Goal: Task Accomplishment & Management: Use online tool/utility

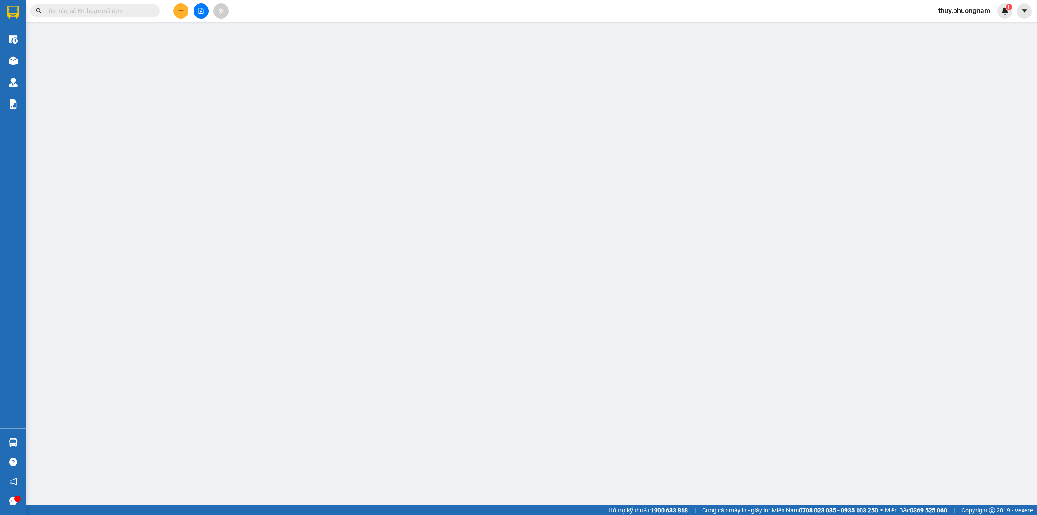
click at [131, 15] on input "text" at bounding box center [99, 11] width 102 height 10
paste input "CT2510140009"
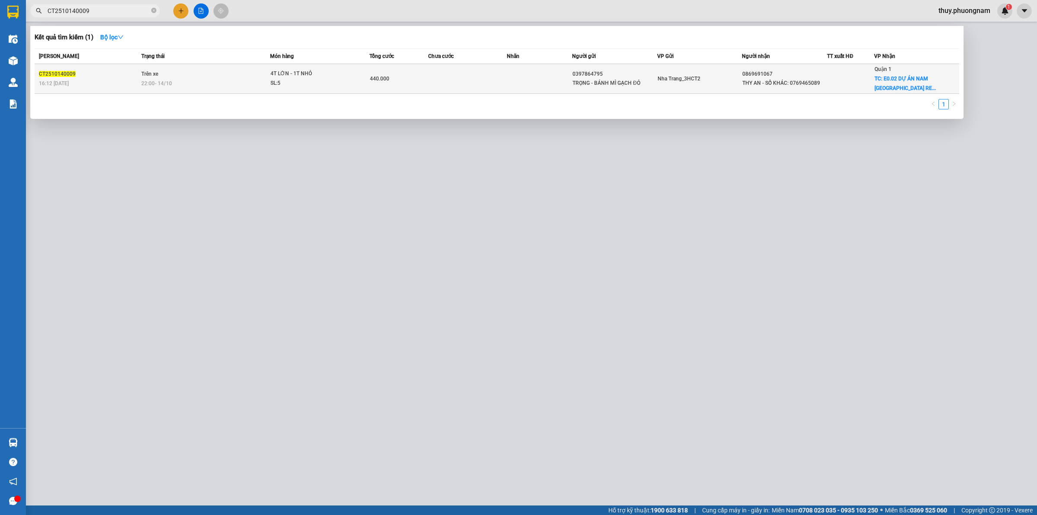
type input "CT2510140009"
click at [61, 70] on div "CT2510140009" at bounding box center [89, 74] width 100 height 9
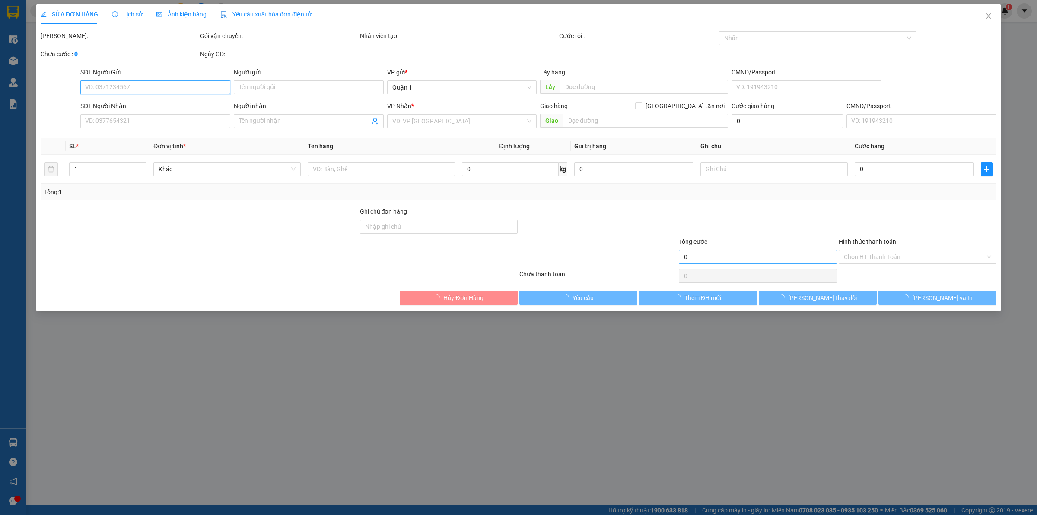
type input "0397864795"
type input "TRỌNG - BÁNH MÌ GẠCH ĐỎ"
type input "0869691067"
type input "THY AN - SỐ KHÁC: 0769465089"
checkbox input "true"
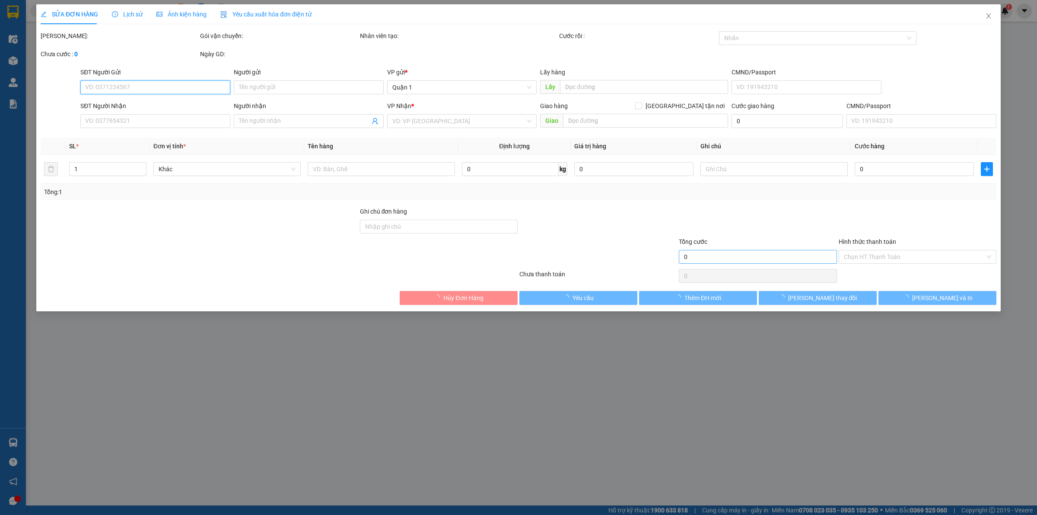
type input "E0.02 DỰ ÁN NAM [GEOGRAPHIC_DATA] RESIDENCES ẤP 5, XÃ [GEOGRAPHIC_DATA] (GTN: 2…"
type input "440.000"
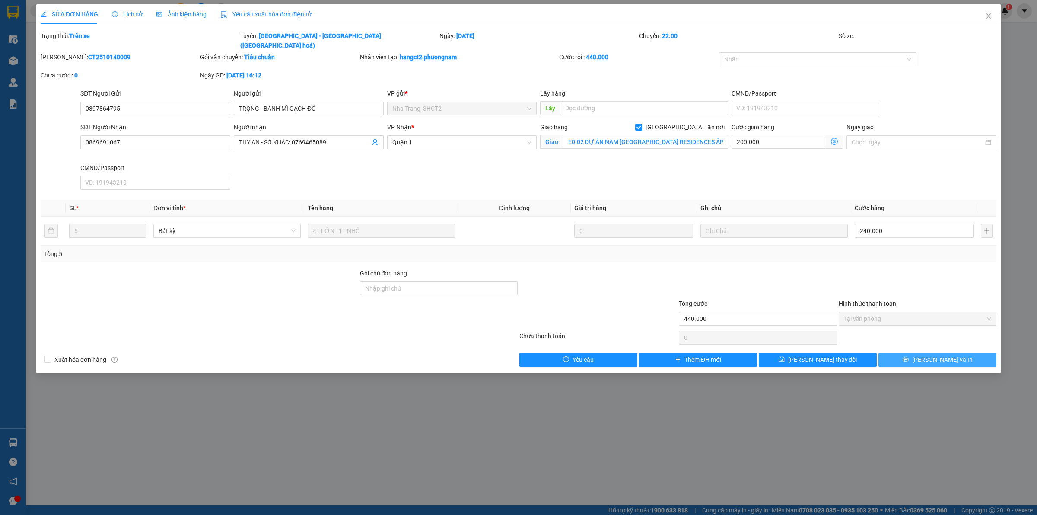
click at [908, 353] on button "[PERSON_NAME] và In" at bounding box center [938, 360] width 118 height 14
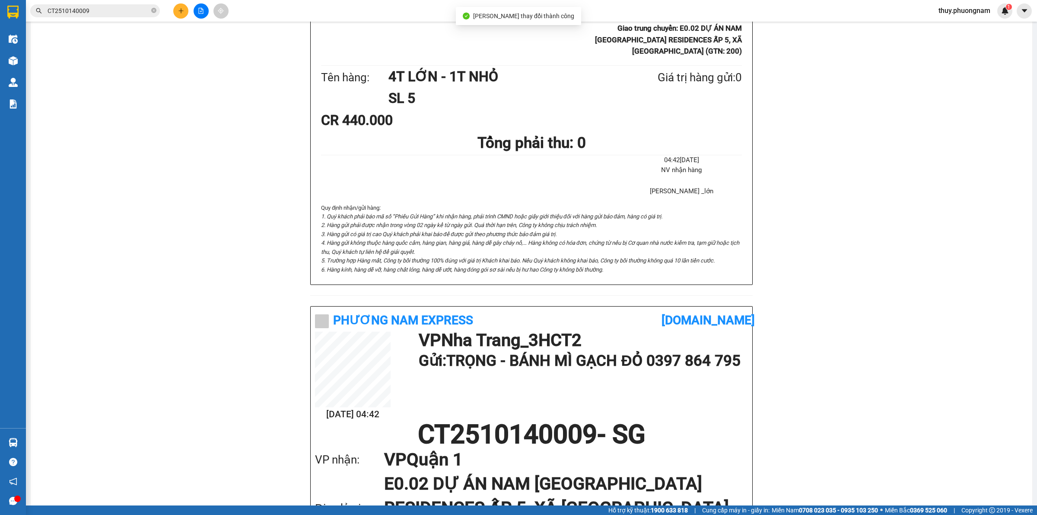
scroll to position [385, 0]
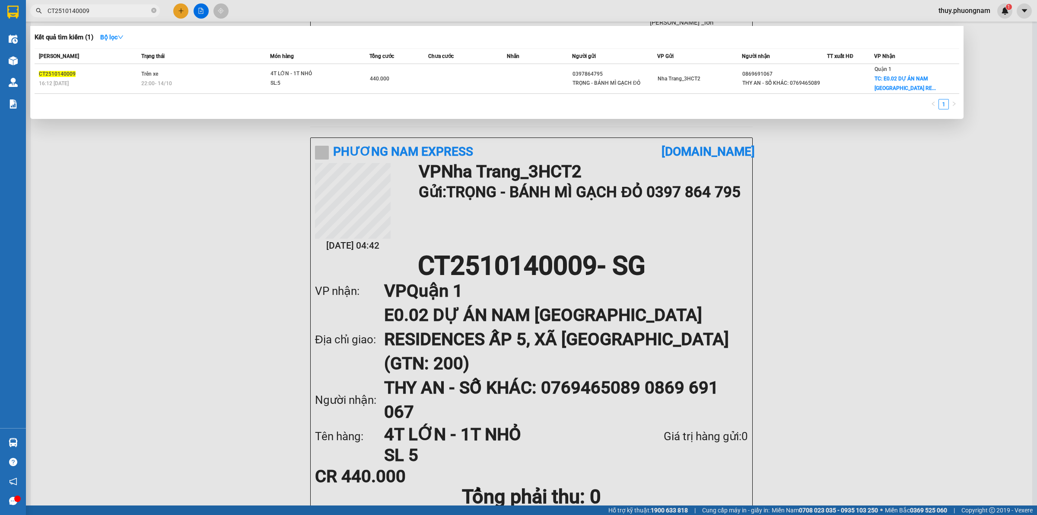
click at [118, 14] on input "CT2510140009" at bounding box center [99, 11] width 102 height 10
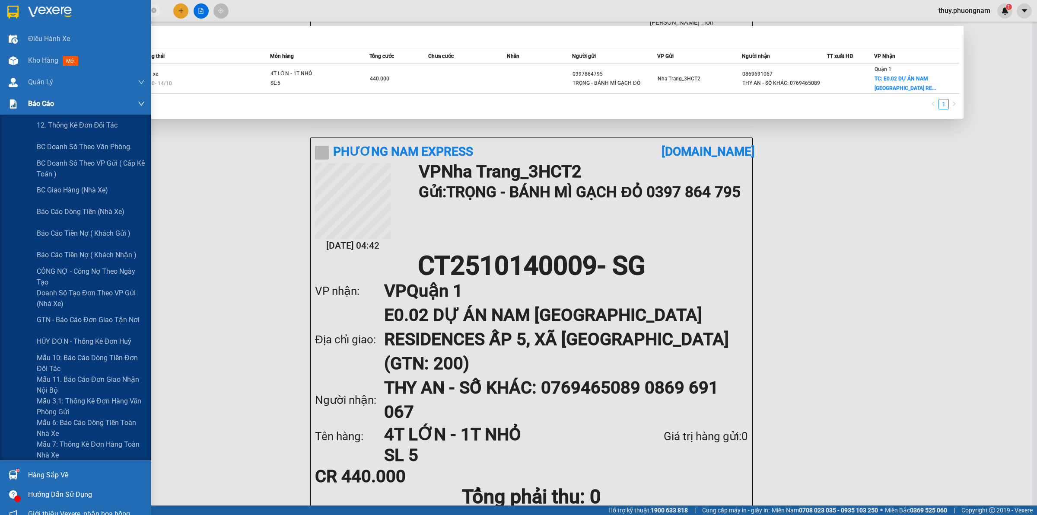
click at [68, 102] on div "Báo cáo" at bounding box center [86, 104] width 117 height 22
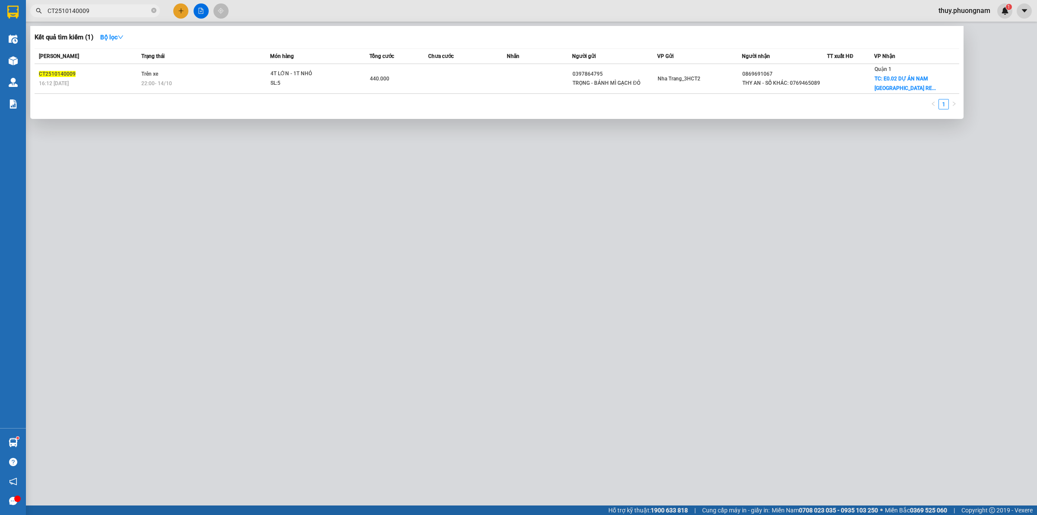
click at [278, 11] on div at bounding box center [518, 257] width 1037 height 515
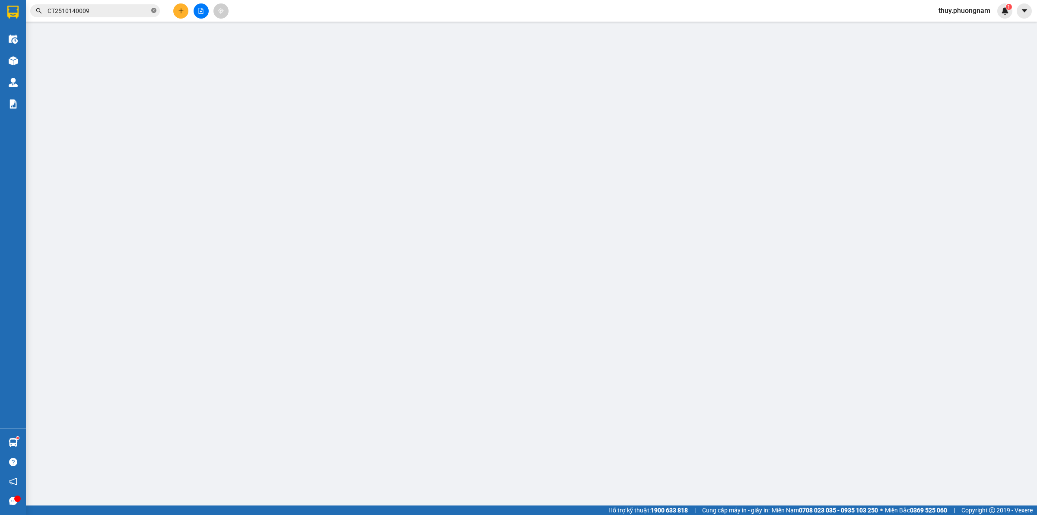
click at [153, 12] on icon "close-circle" at bounding box center [153, 10] width 5 height 5
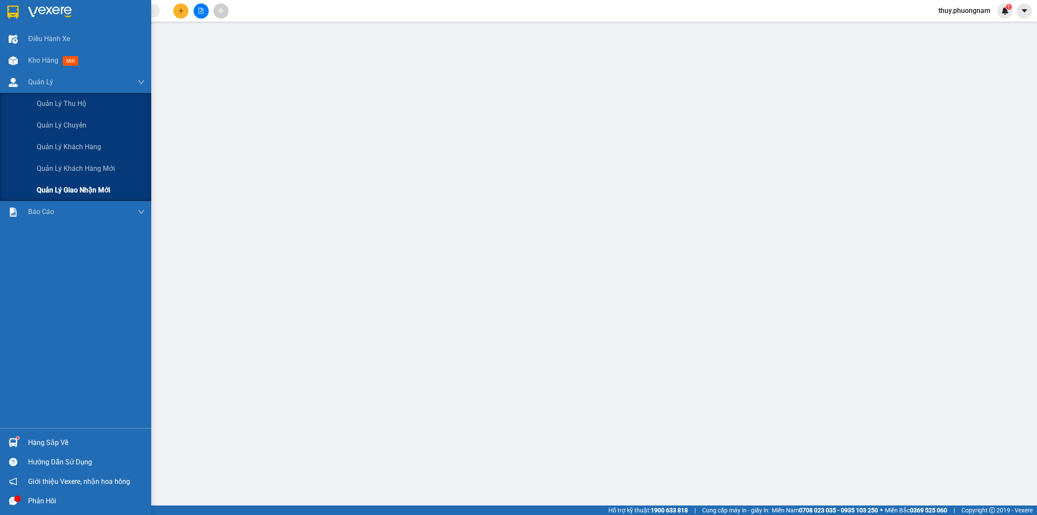
click at [76, 189] on span "Quản lý giao nhận mới" at bounding box center [73, 190] width 73 height 11
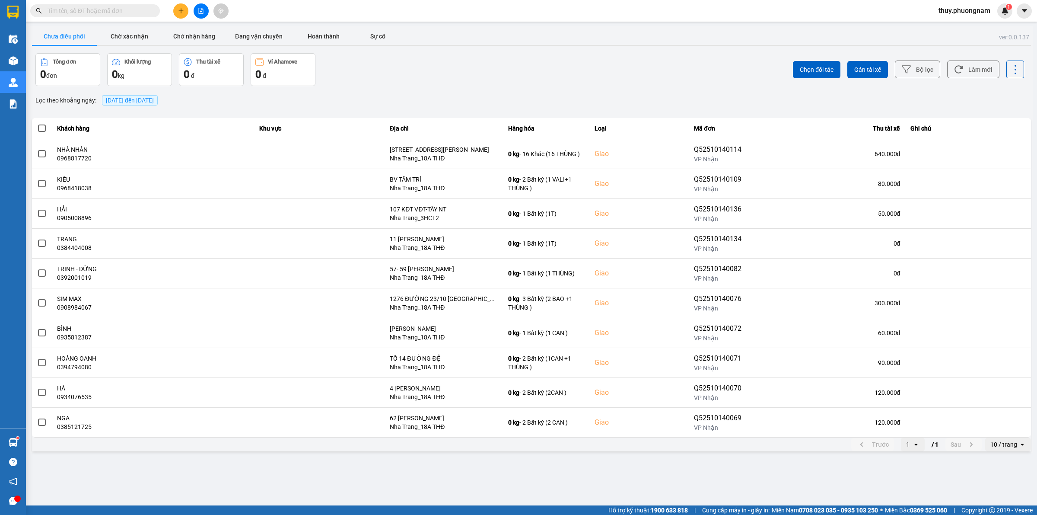
click at [154, 100] on span "[DATE] đến [DATE]" at bounding box center [130, 100] width 48 height 7
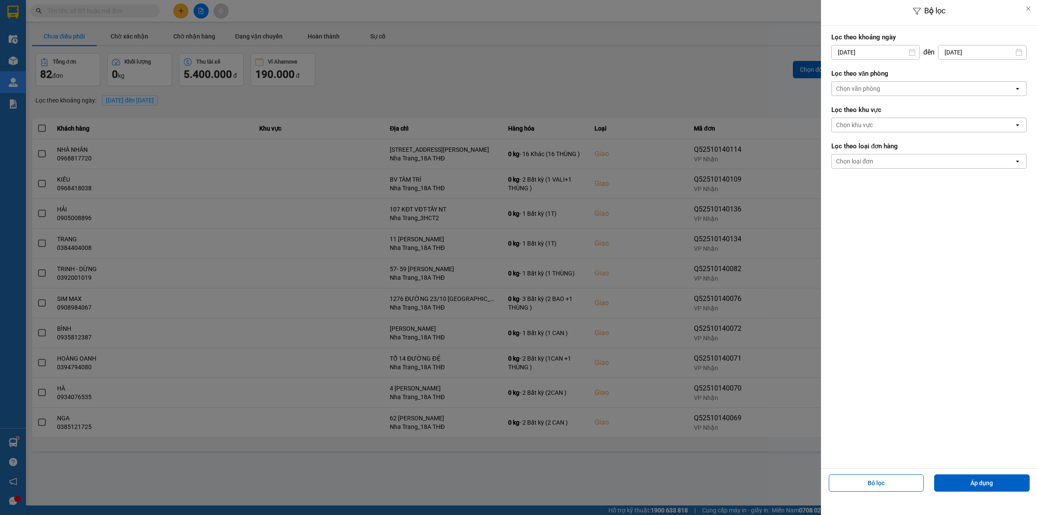
click at [883, 88] on div "Chọn văn phòng" at bounding box center [923, 89] width 182 height 14
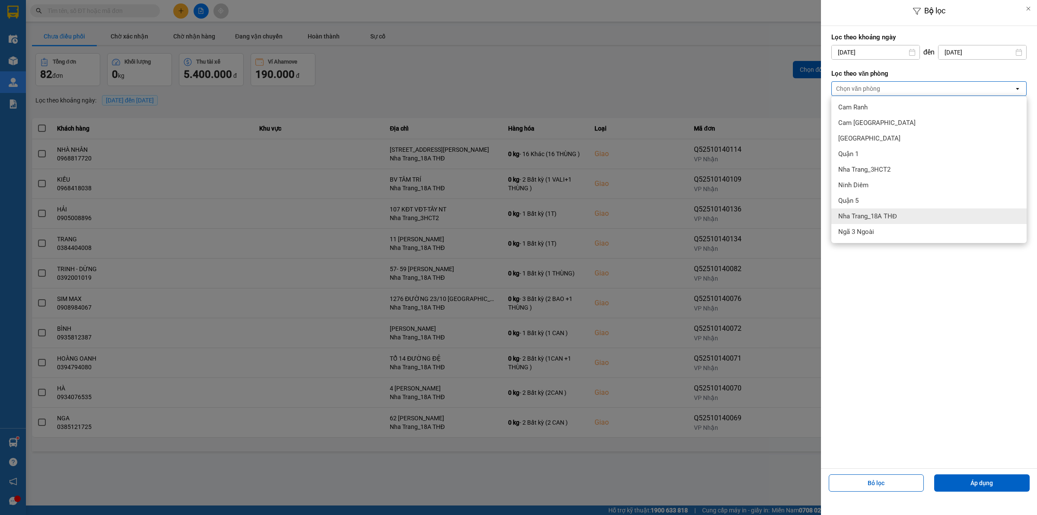
click at [871, 216] on span "Nha Trang_18A THĐ" at bounding box center [868, 216] width 59 height 9
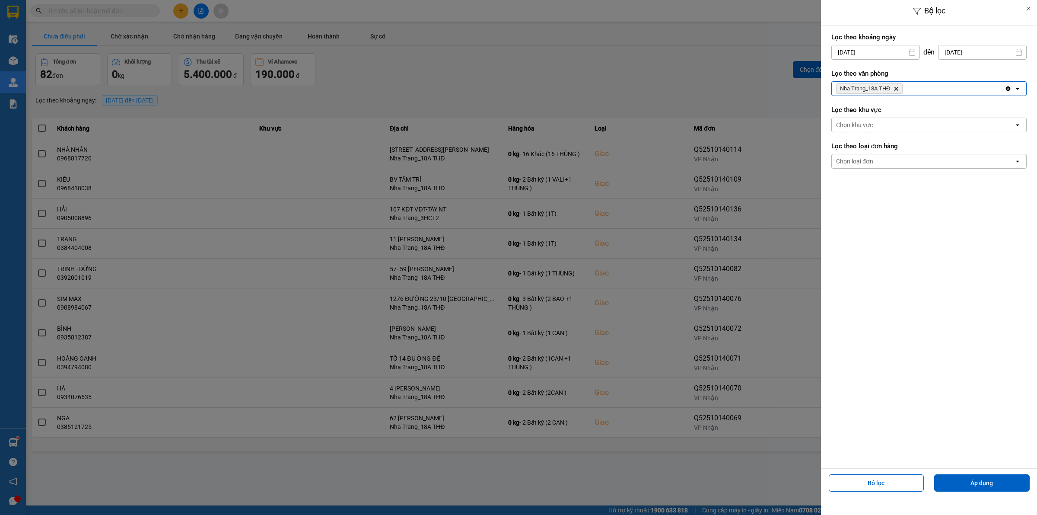
click at [912, 86] on div "Nha Trang_18A THĐ Delete" at bounding box center [918, 89] width 173 height 14
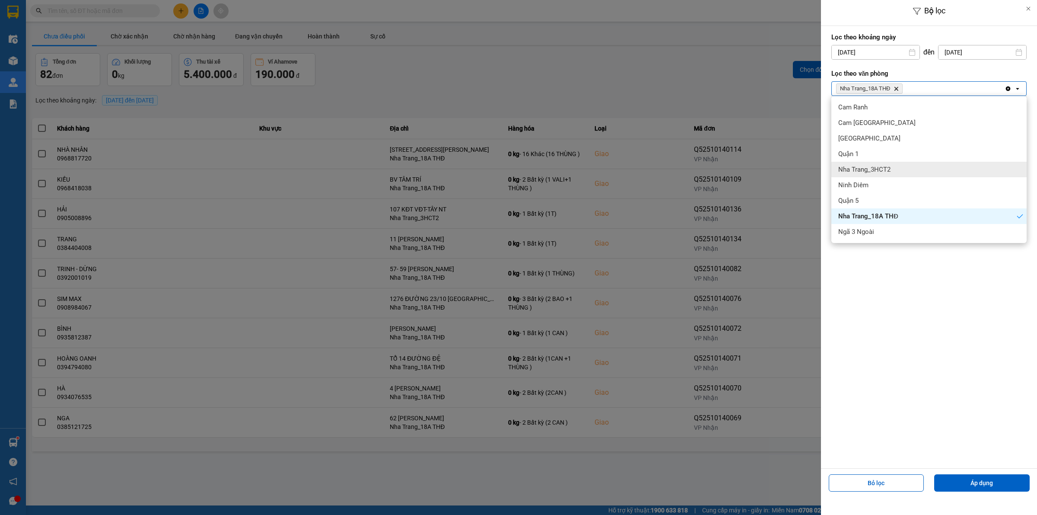
click at [899, 174] on div "Nha Trang_3HCT2" at bounding box center [929, 170] width 195 height 16
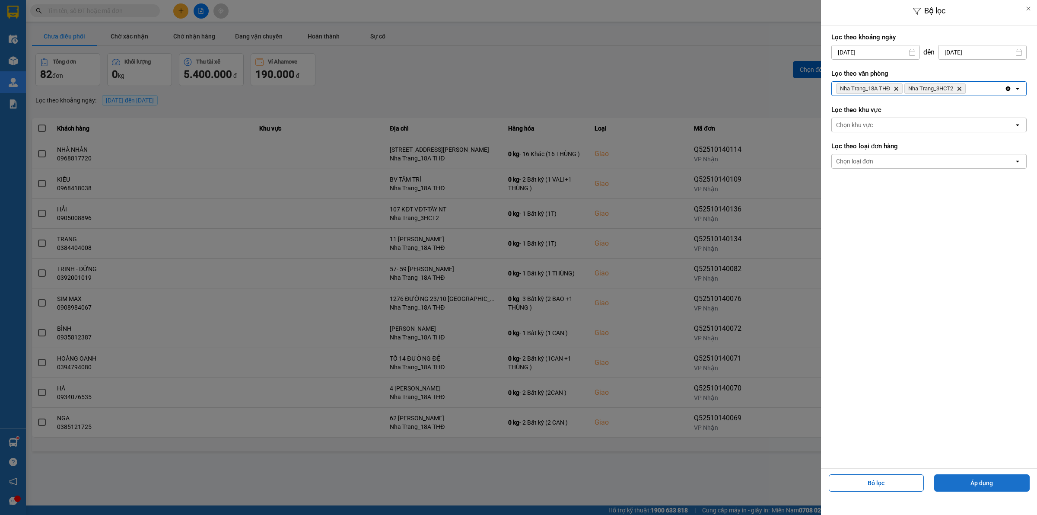
click at [998, 485] on button "Áp dụng" at bounding box center [983, 482] width 96 height 17
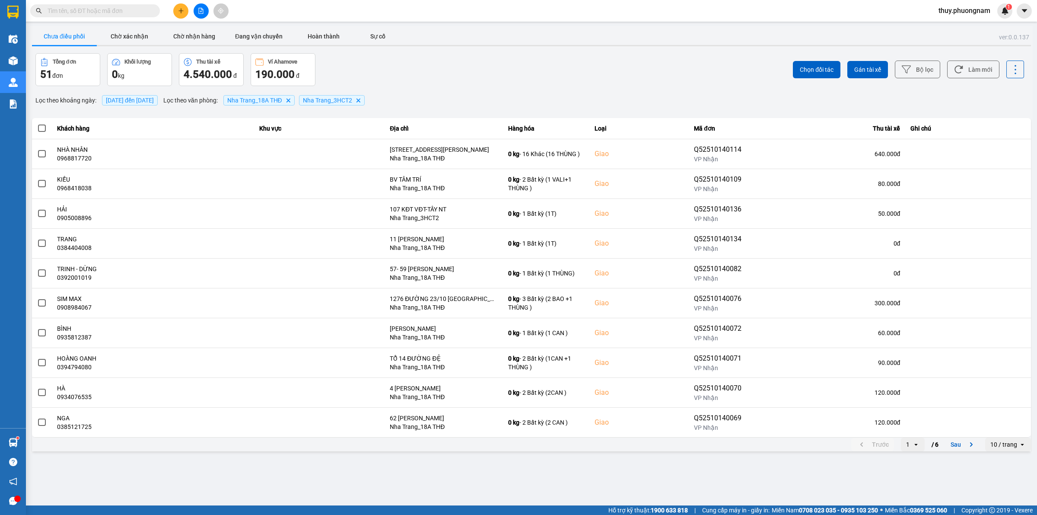
click at [1021, 450] on div "open" at bounding box center [1025, 444] width 12 height 14
click at [1018, 448] on input "Selected 10 / trang." at bounding box center [1018, 444] width 1 height 9
click at [1012, 427] on div "100 / trang" at bounding box center [1009, 427] width 32 height 9
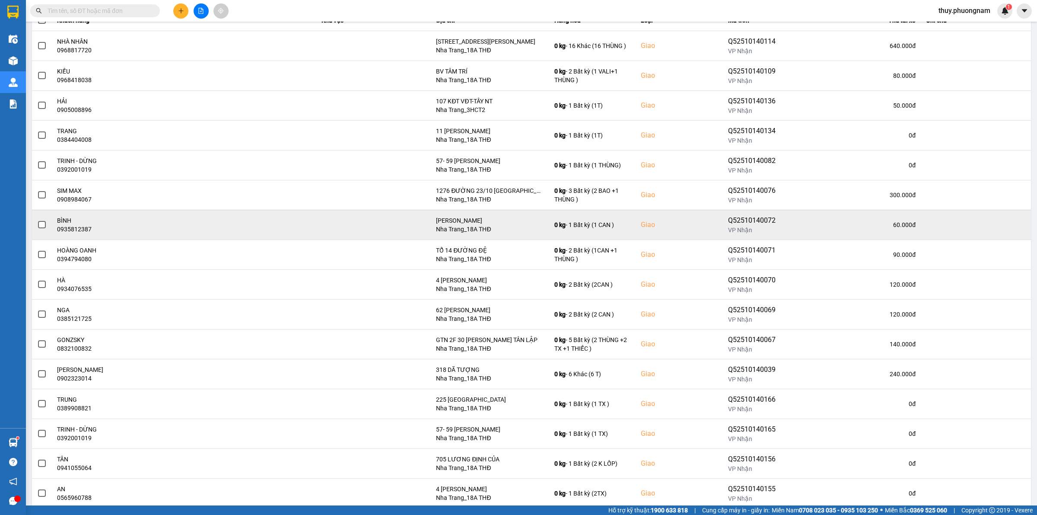
scroll to position [54, 0]
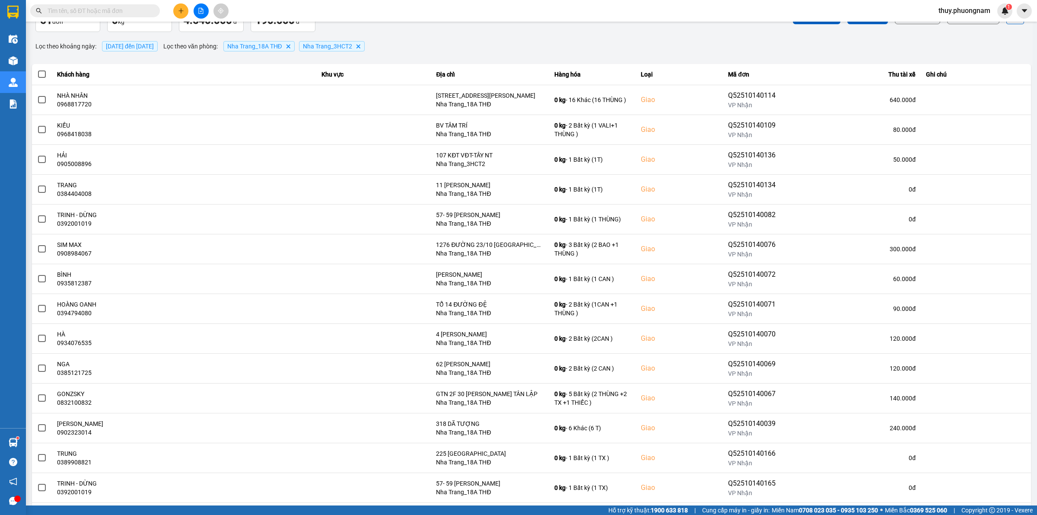
click at [458, 30] on div "Tổng đơn 51 đơn Khối lượng 0 kg Thu tài xế 4.540.000 đ Ví Ahamove 190.000 đ" at bounding box center [282, 15] width 495 height 33
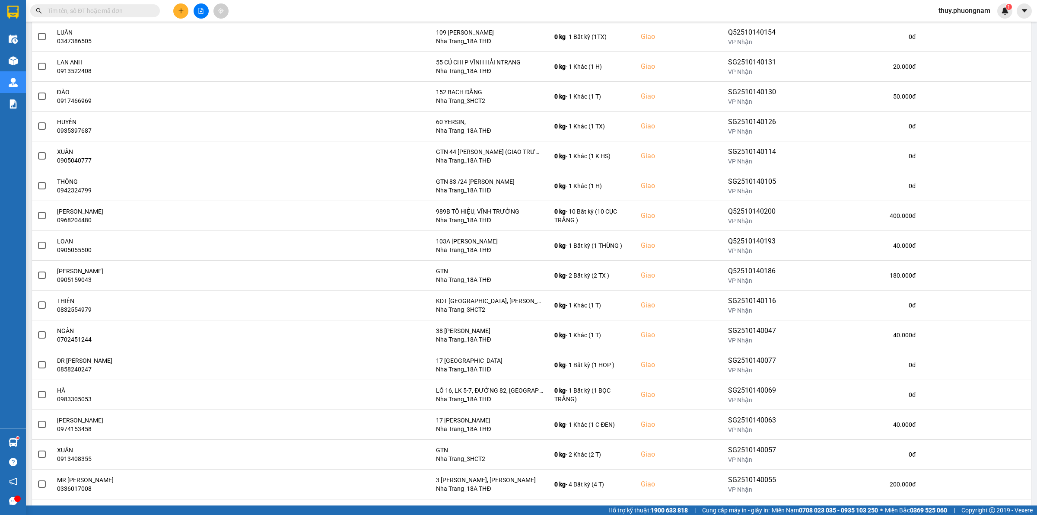
scroll to position [540, 0]
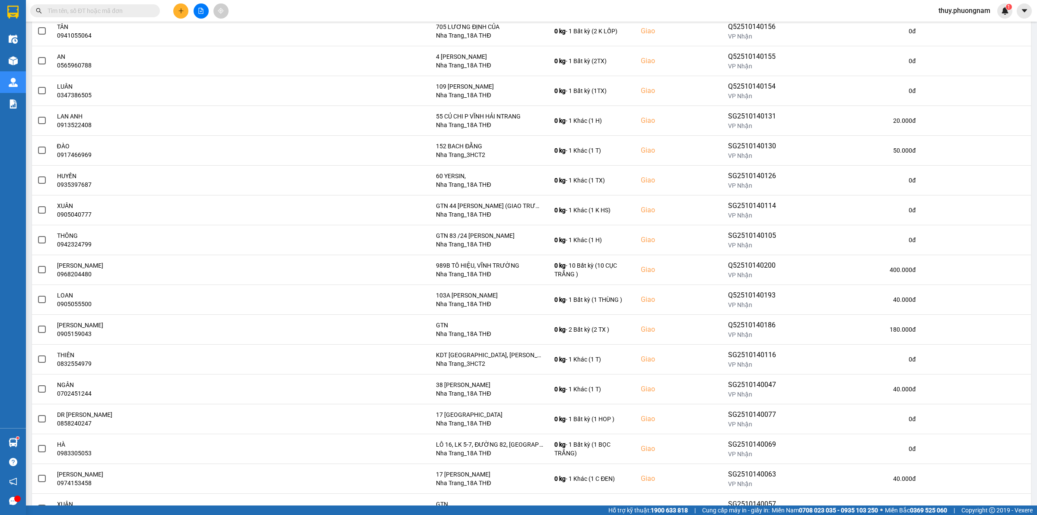
click at [458, 8] on div "Kết quả tìm kiếm ( 1 ) Bộ lọc Mã ĐH Trạng thái Món hàng Tổng cước Chưa cước Nhã…" at bounding box center [518, 11] width 1037 height 22
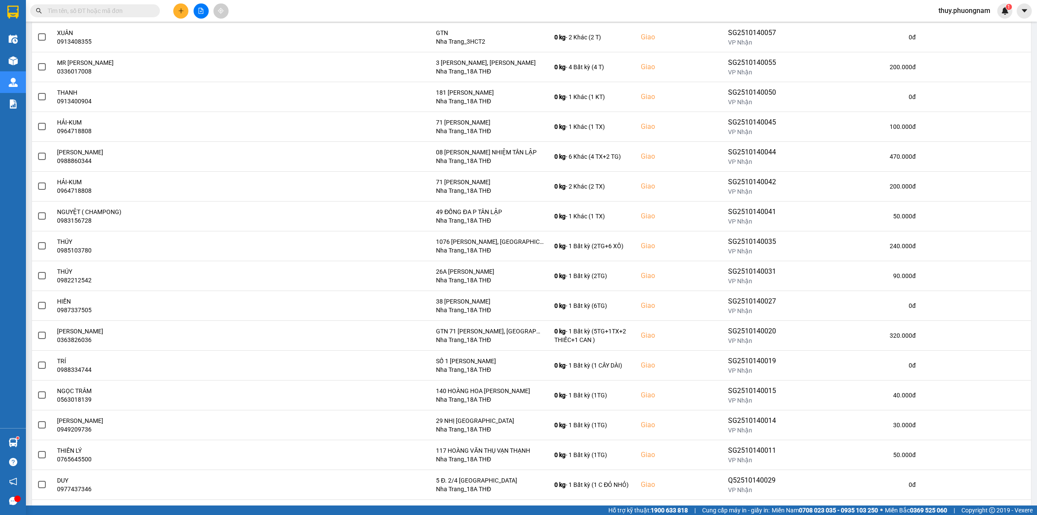
scroll to position [1008, 0]
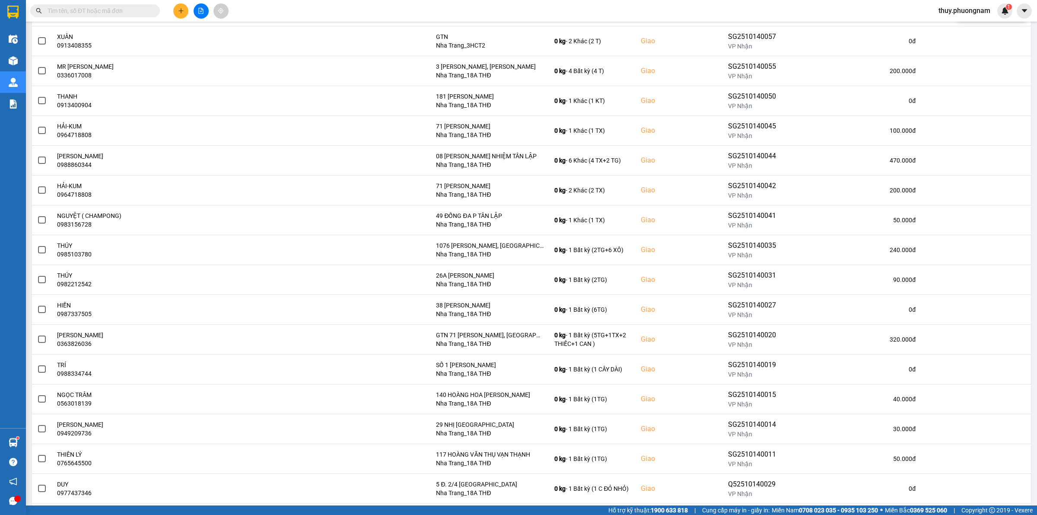
click at [463, 9] on div "Kết quả tìm kiếm ( 1 ) Bộ lọc Mã ĐH Trạng thái Món hàng Tổng cước Chưa cước Nhã…" at bounding box center [518, 11] width 1037 height 22
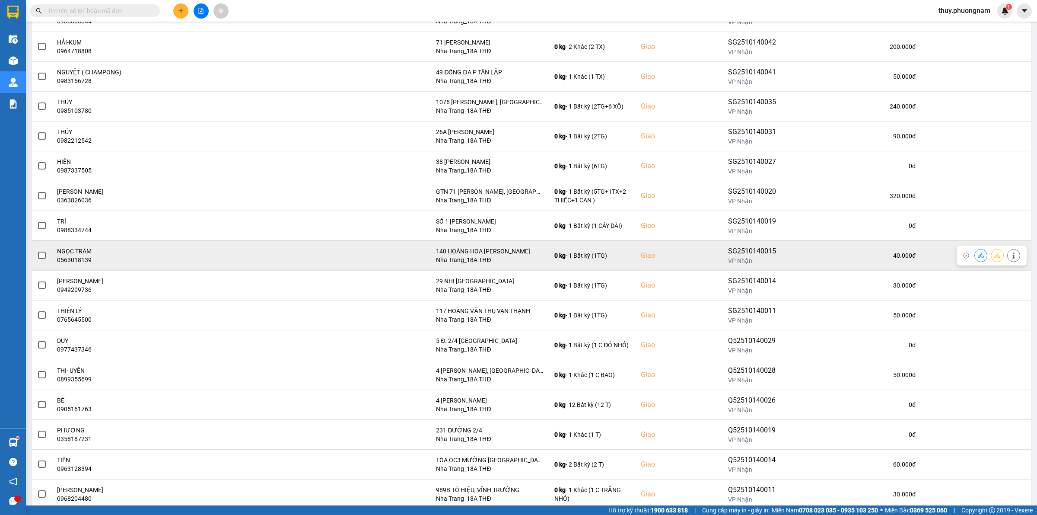
scroll to position [1181, 0]
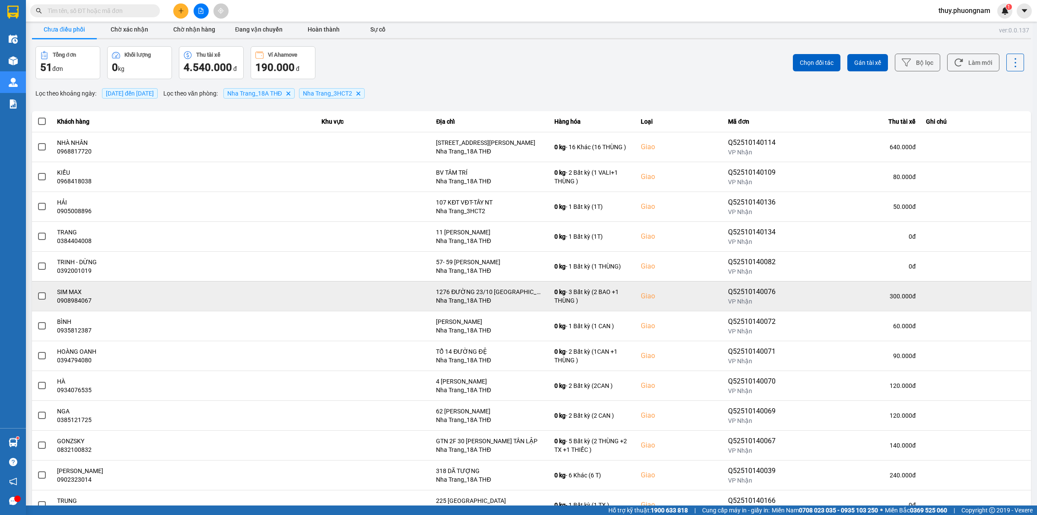
scroll to position [0, 0]
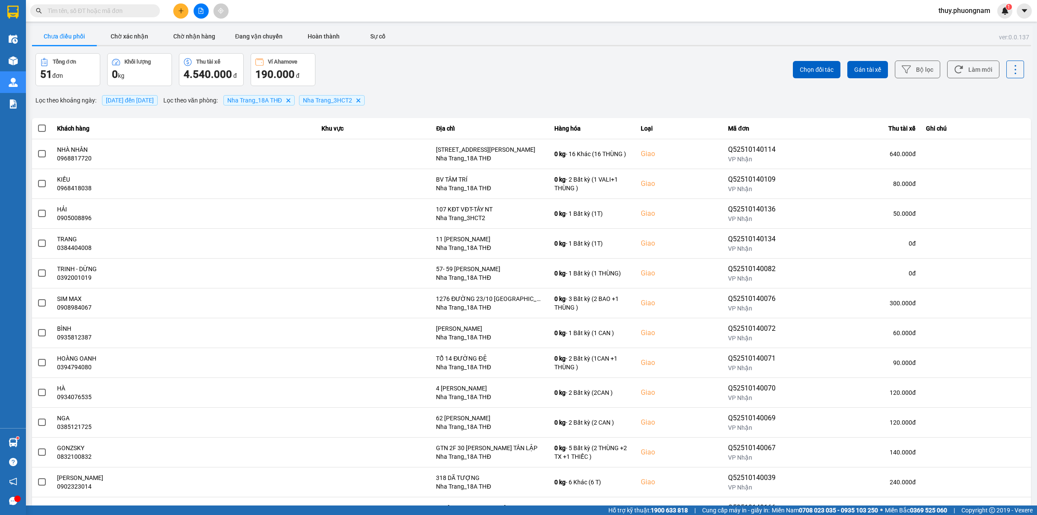
click at [491, 102] on div "Lọc theo khoảng ngày : [DATE] đến [DATE] Lọc theo văn phòng : [GEOGRAPHIC_DATA]…" at bounding box center [531, 100] width 999 height 15
